Goal: Check status: Check status

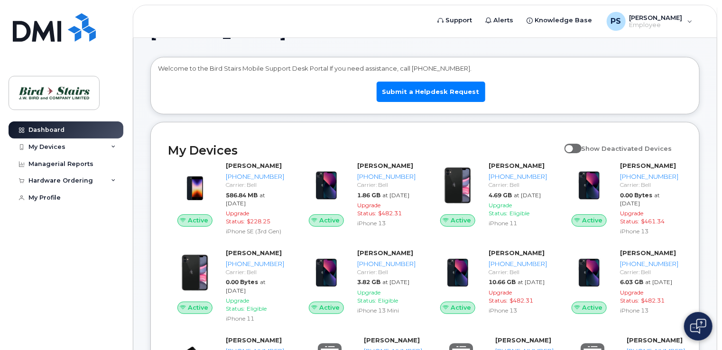
scroll to position [47, 0]
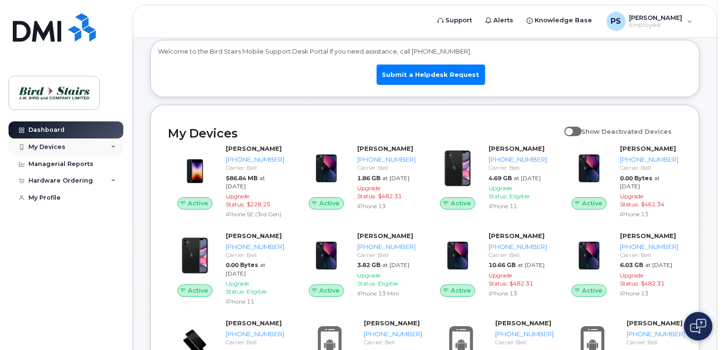
click at [115, 148] on icon at bounding box center [113, 147] width 5 height 5
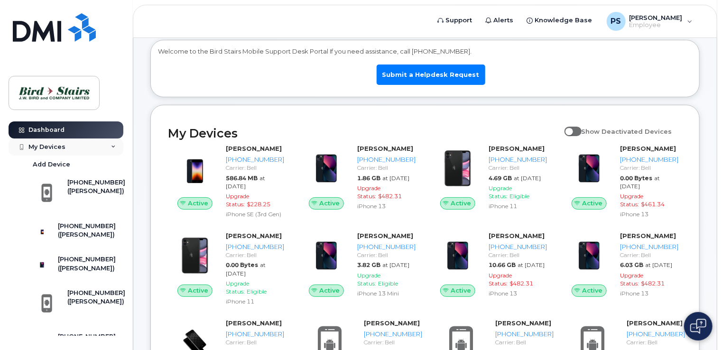
click at [115, 148] on div "My Devices" at bounding box center [66, 147] width 115 height 17
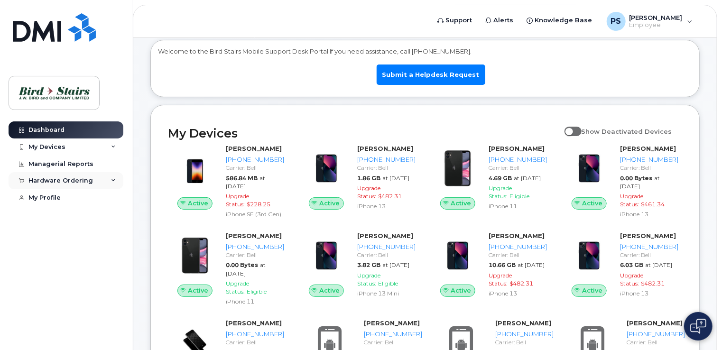
click at [70, 178] on div "Hardware Ordering" at bounding box center [60, 181] width 65 height 8
click at [59, 195] on div "My Orders" at bounding box center [50, 198] width 34 height 9
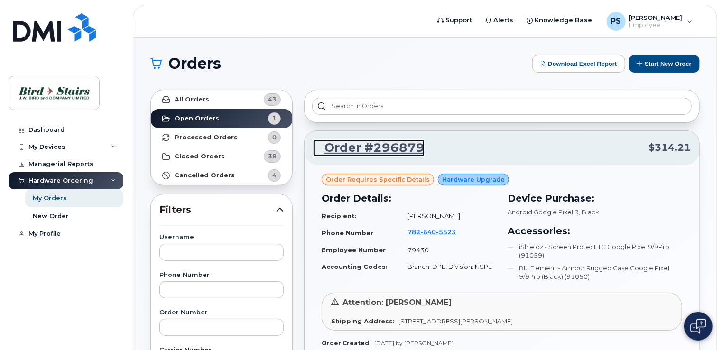
click at [398, 147] on link "Order #296879" at bounding box center [369, 147] width 112 height 17
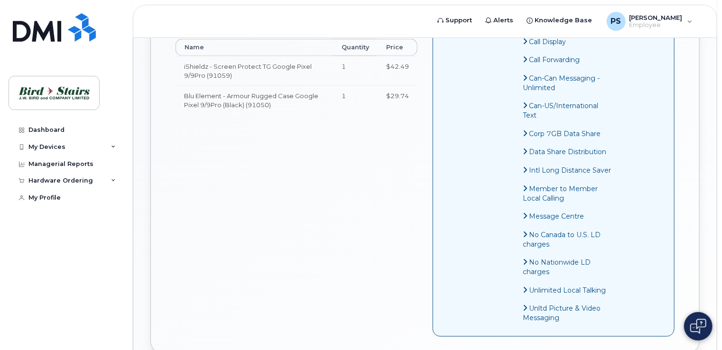
scroll to position [522, 0]
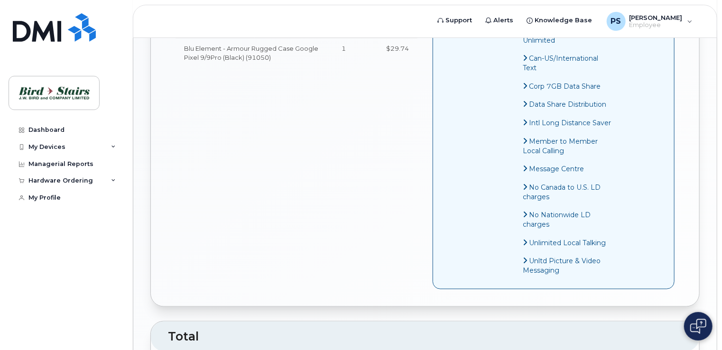
click at [523, 168] on icon at bounding box center [525, 169] width 5 height 8
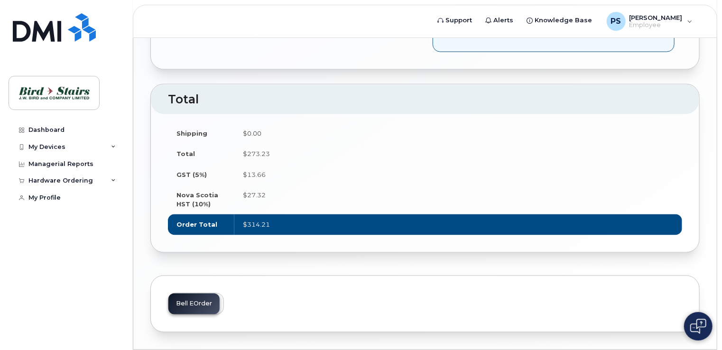
scroll to position [788, 0]
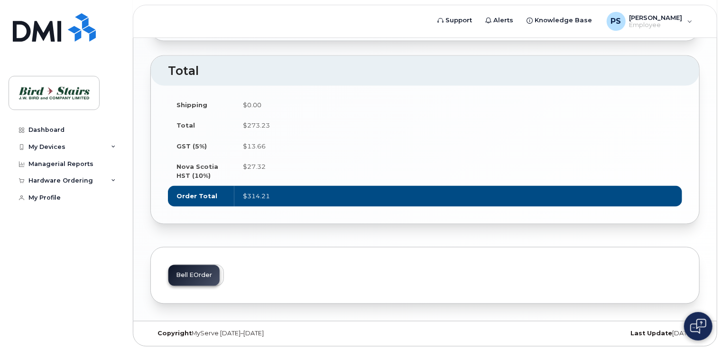
click at [704, 327] on img at bounding box center [698, 326] width 16 height 15
click at [693, 323] on button at bounding box center [698, 326] width 28 height 28
click at [284, 193] on td "$314.21" at bounding box center [458, 196] width 448 height 21
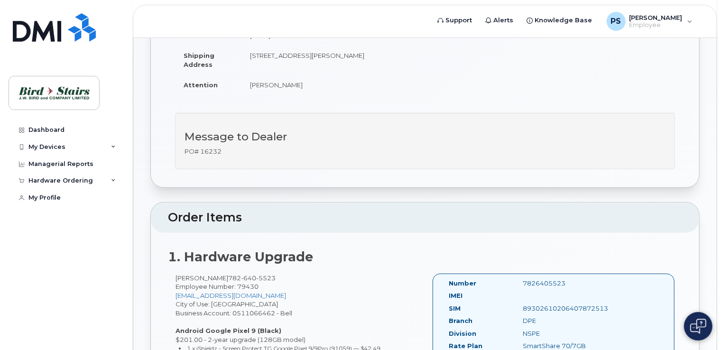
scroll to position [142, 0]
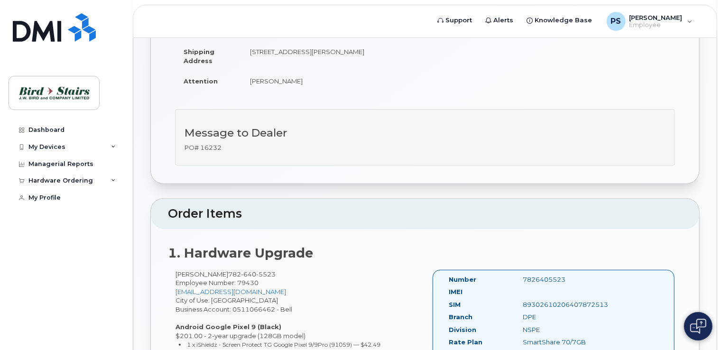
click at [700, 319] on img at bounding box center [698, 326] width 16 height 15
click at [698, 324] on img at bounding box center [698, 327] width 9 height 16
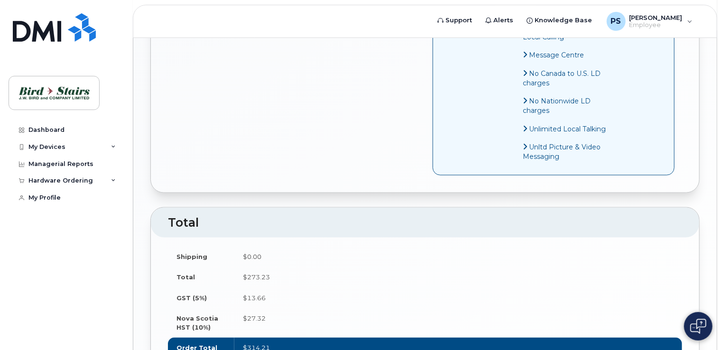
scroll to position [788, 0]
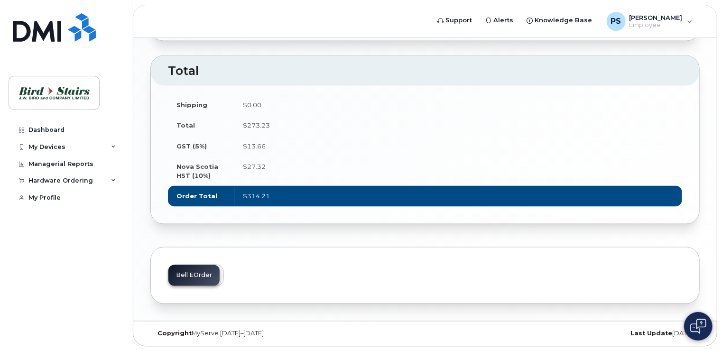
click at [196, 272] on div "Bell eOrder" at bounding box center [196, 276] width 56 height 22
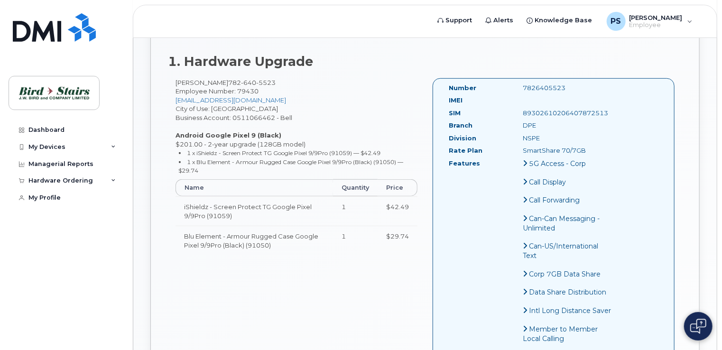
scroll to position [336, 0]
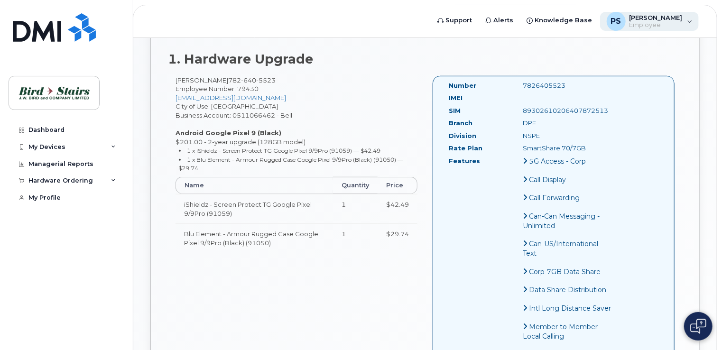
click at [687, 25] on div "PS Peter Stitchman Employee" at bounding box center [649, 21] width 99 height 19
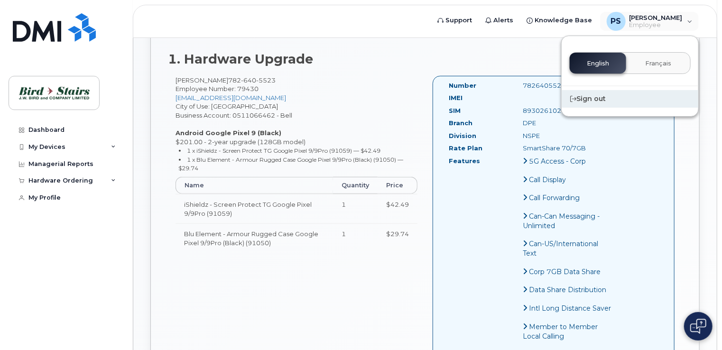
click at [589, 99] on div "Sign out" at bounding box center [630, 99] width 137 height 18
